Goal: Transaction & Acquisition: Purchase product/service

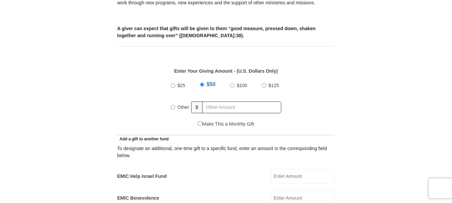
scroll to position [268, 0]
radio input "true"
click at [249, 101] on input "text" at bounding box center [242, 107] width 77 height 12
click at [201, 83] on input "$50" at bounding box center [202, 85] width 4 height 4
radio input "true"
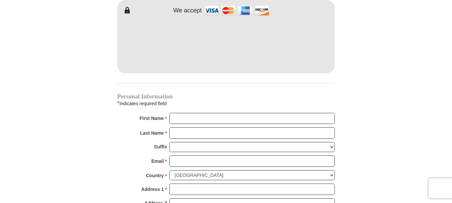
scroll to position [602, 0]
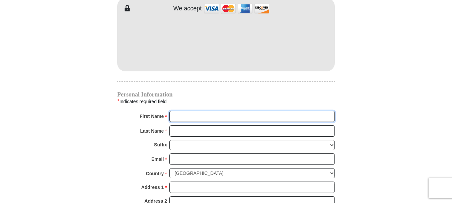
click at [179, 111] on input "First Name *" at bounding box center [251, 116] width 165 height 11
type input "Amay and [DEMOGRAPHIC_DATA]"
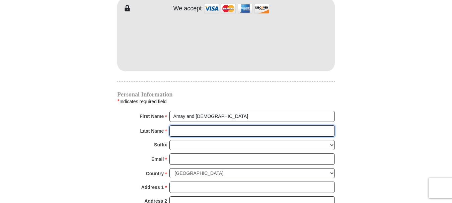
click at [212, 125] on input "Last Name *" at bounding box center [251, 130] width 165 height 11
type input "[PERSON_NAME]"
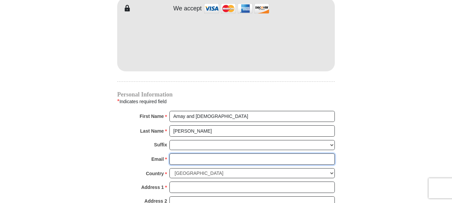
type input "[EMAIL_ADDRESS][DOMAIN_NAME]"
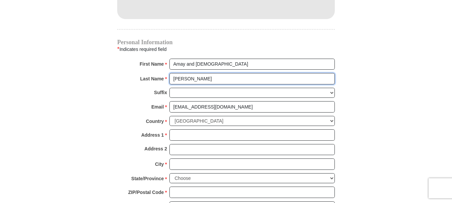
scroll to position [669, 0]
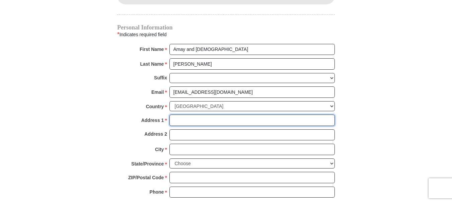
click at [208, 114] on input "Address 1 *" at bounding box center [251, 119] width 165 height 11
type input "[STREET_ADDRESS]"
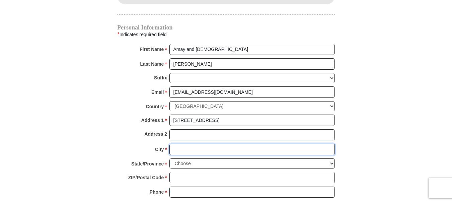
click at [212, 144] on input "City *" at bounding box center [251, 149] width 165 height 11
type input "[GEOGRAPHIC_DATA]"
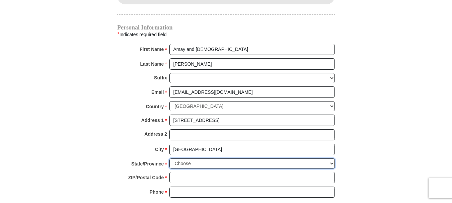
click at [213, 158] on select "Choose [US_STATE] [US_STATE] [US_STATE] [US_STATE] [US_STATE] Armed Forces Amer…" at bounding box center [251, 163] width 165 height 10
select select "FL"
click at [169, 158] on select "Choose [US_STATE] [US_STATE] [US_STATE] [US_STATE] [US_STATE] Armed Forces Amer…" at bounding box center [251, 163] width 165 height 10
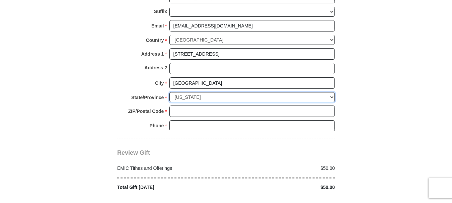
scroll to position [736, 0]
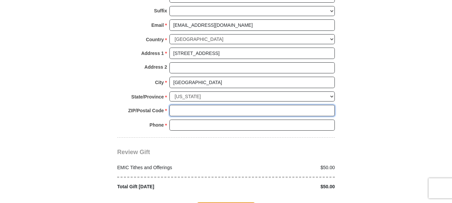
click at [197, 105] on input "ZIP/Postal Code *" at bounding box center [251, 110] width 165 height 11
type input "32258"
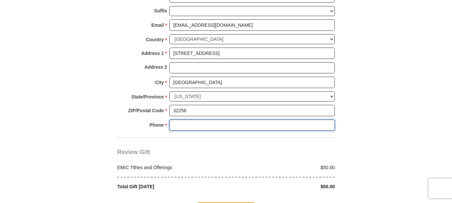
click at [196, 119] on input "Phone * *" at bounding box center [251, 124] width 165 height 11
type input "9046736456"
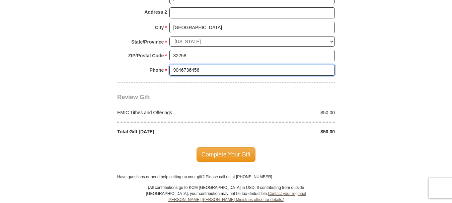
scroll to position [803, 0]
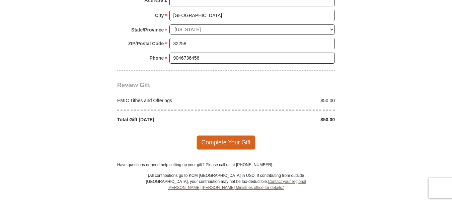
click at [231, 135] on span "Complete Your Gift" at bounding box center [225, 142] width 59 height 14
